Goal: Transaction & Acquisition: Purchase product/service

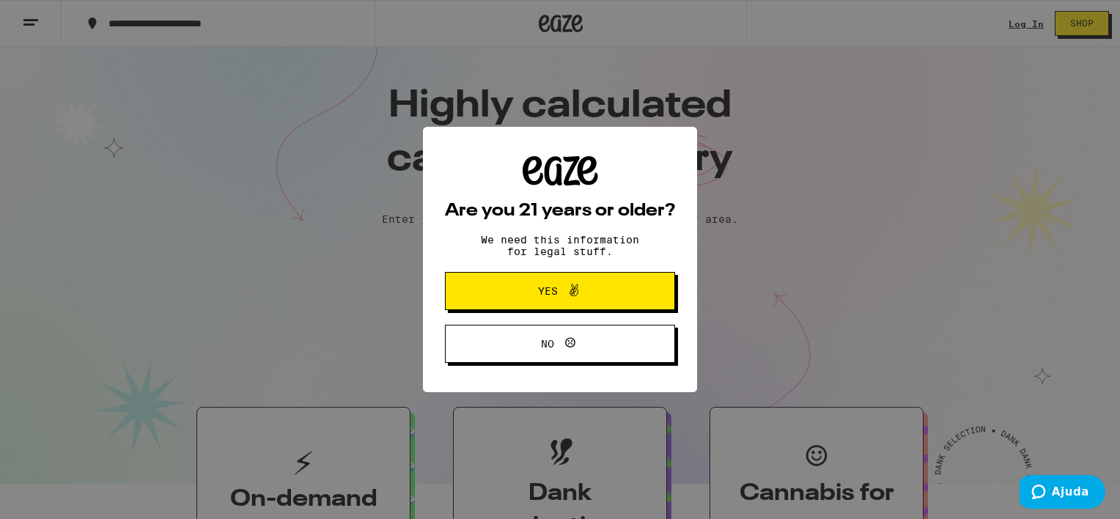
click at [1050, 78] on div "Are you 21 years or older? We need this information for legal stuff. Yes No" at bounding box center [560, 259] width 1120 height 519
click at [164, 303] on div "Are you 21 years or older? We need this information for legal stuff. Yes No" at bounding box center [560, 259] width 1120 height 519
click at [588, 306] on button "Yes" at bounding box center [560, 291] width 230 height 38
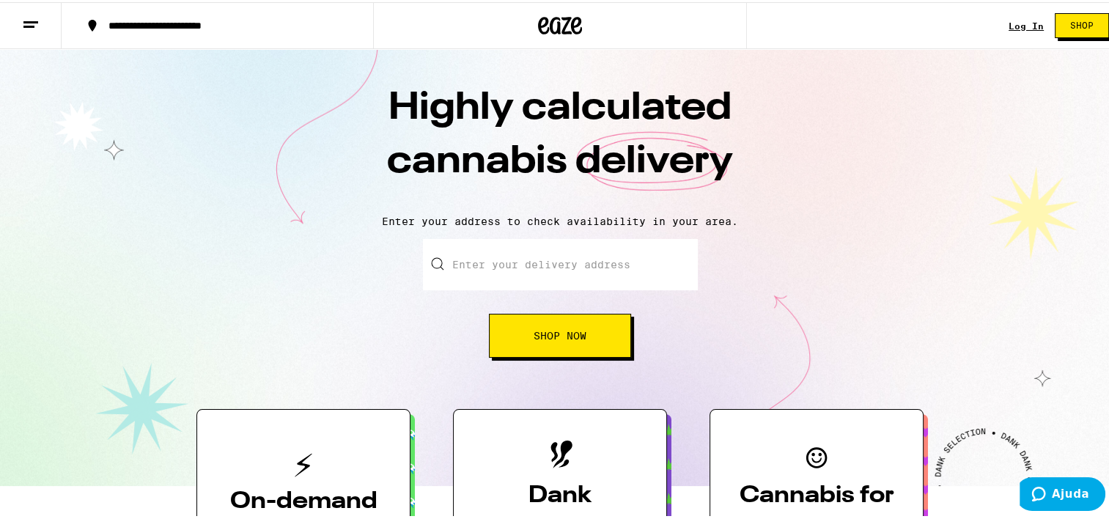
click at [314, 475] on icon at bounding box center [303, 462] width 37 height 37
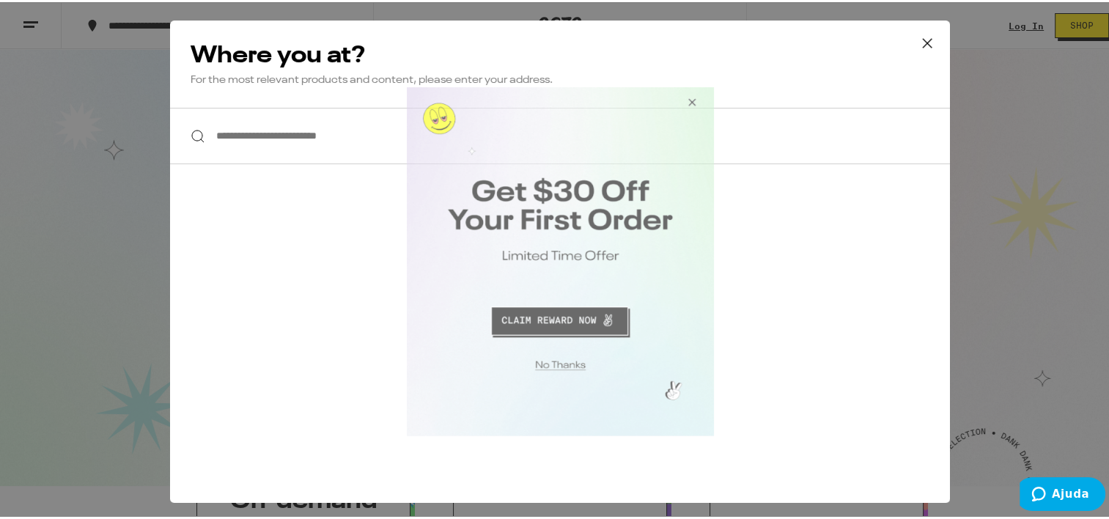
click at [694, 97] on button "Close Modal" at bounding box center [689, 104] width 40 height 35
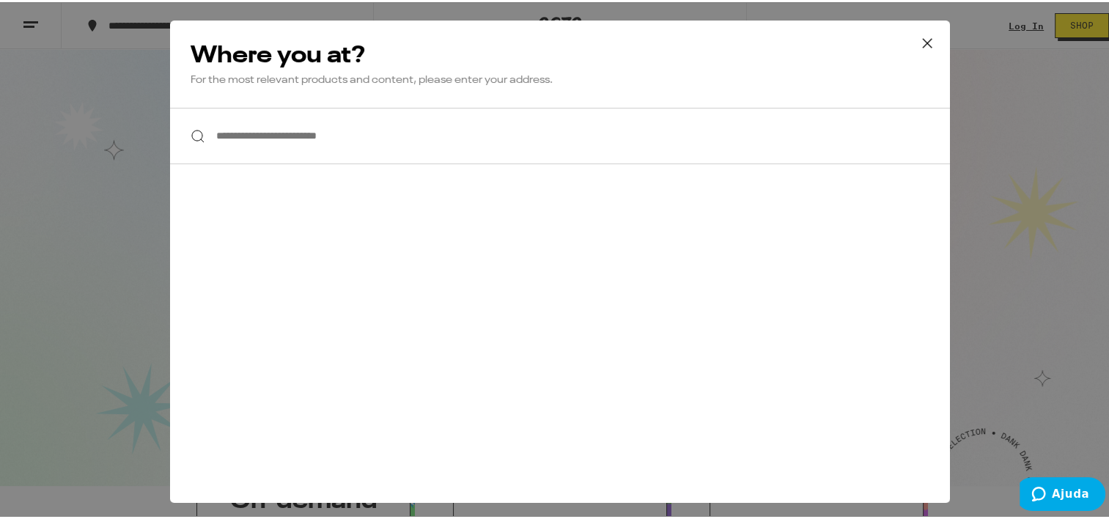
click at [923, 41] on icon at bounding box center [927, 41] width 22 height 22
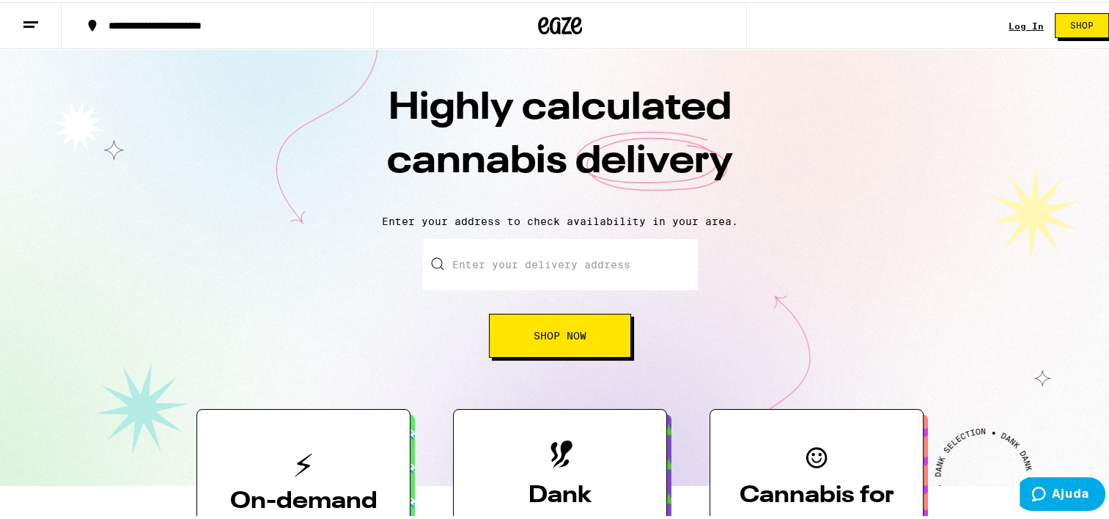
click at [289, 498] on h3 "On-demand delivery" at bounding box center [304, 516] width 166 height 66
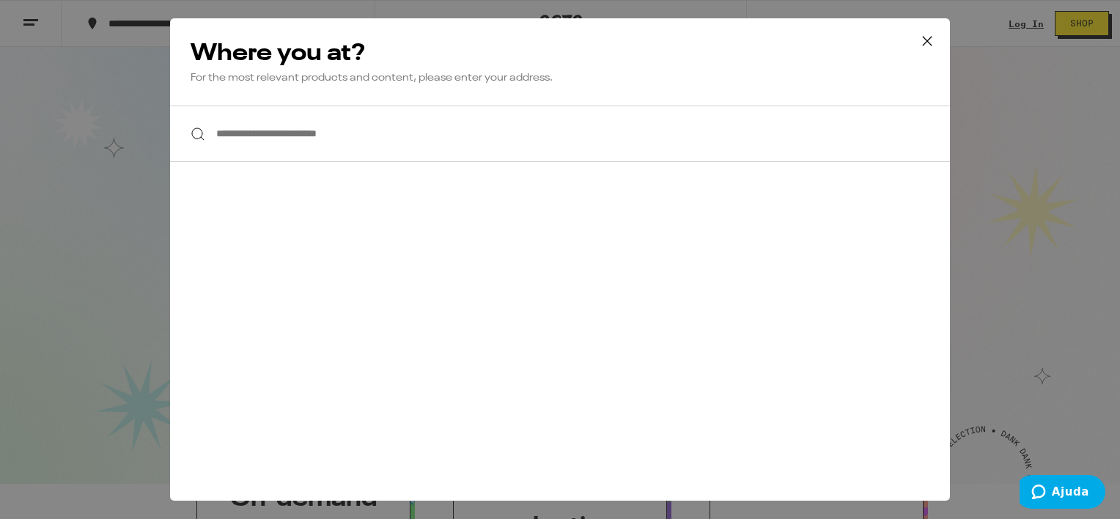
click at [933, 40] on icon at bounding box center [927, 41] width 22 height 22
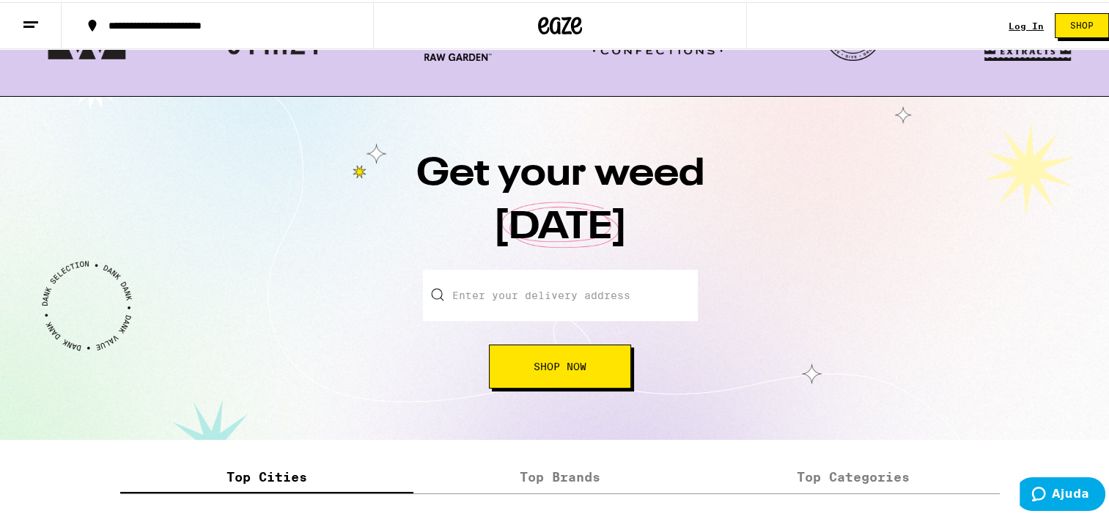
scroll to position [1642, 0]
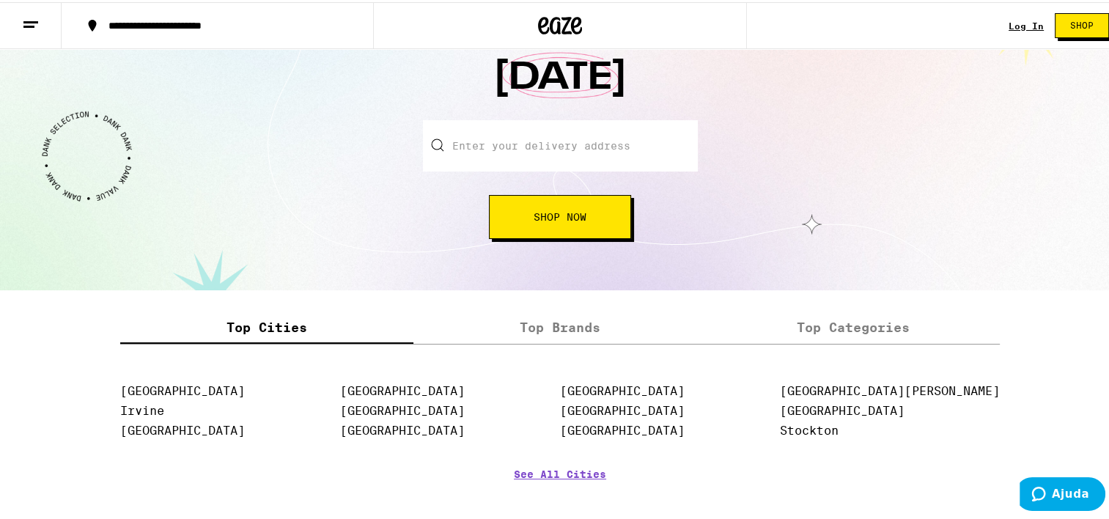
click at [531, 330] on label "Top Brands" at bounding box center [559, 326] width 293 height 32
click at [0, 0] on input "Top Brands" at bounding box center [0, 0] width 0 height 0
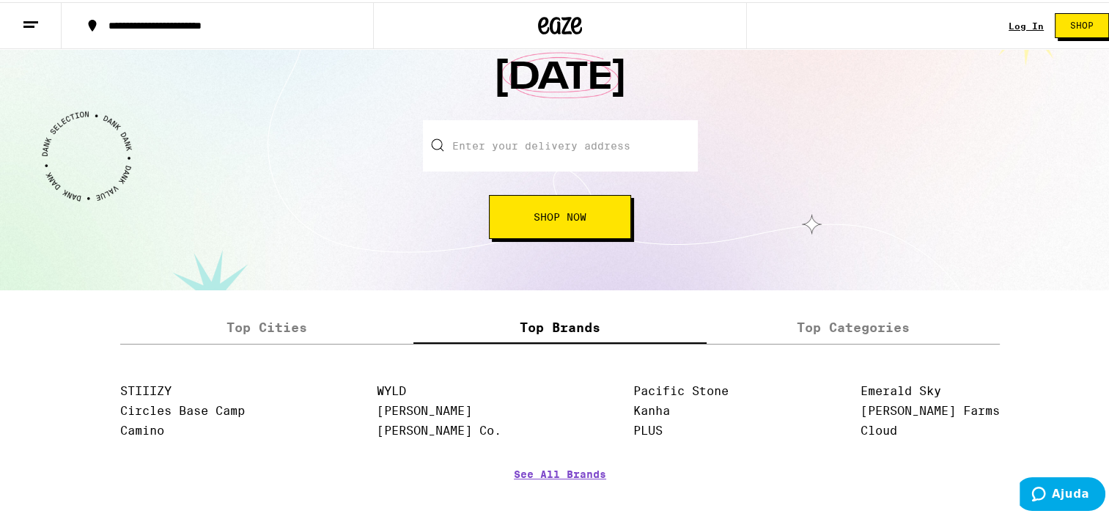
click at [833, 326] on label "Top Categories" at bounding box center [853, 326] width 293 height 32
click at [0, 0] on input "Top Categories" at bounding box center [0, 0] width 0 height 0
